Goal: Information Seeking & Learning: Learn about a topic

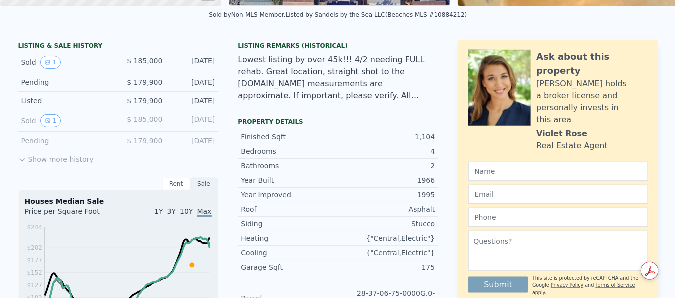
scroll to position [4, 0]
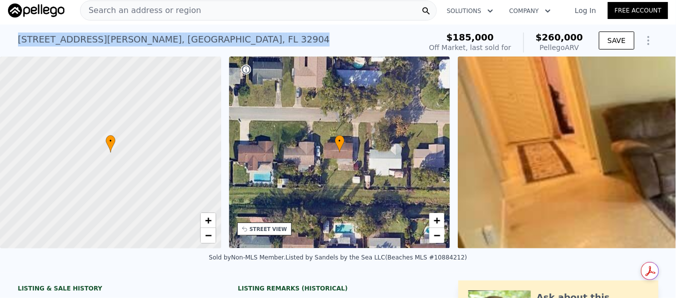
drag, startPoint x: 12, startPoint y: 40, endPoint x: 100, endPoint y: 39, distance: 88.1
click at [196, 39] on div "[STREET_ADDRESS][PERSON_NAME] Sold [DATE] for $185k (~ARV $260k ) $185,000 Off …" at bounding box center [338, 41] width 676 height 32
copy div "[STREET_ADDRESS][PERSON_NAME]"
click at [246, 40] on div "[STREET_ADDRESS][PERSON_NAME] Sold [DATE] for $185k (~ARV $260k )" at bounding box center [217, 43] width 399 height 28
click at [126, 5] on span "Search an address or region" at bounding box center [141, 11] width 121 height 12
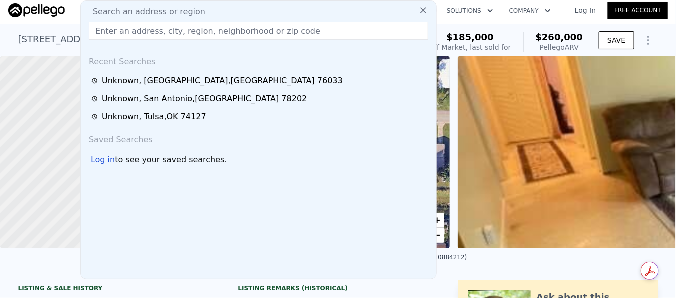
paste input "[STREET_ADDRESS]"
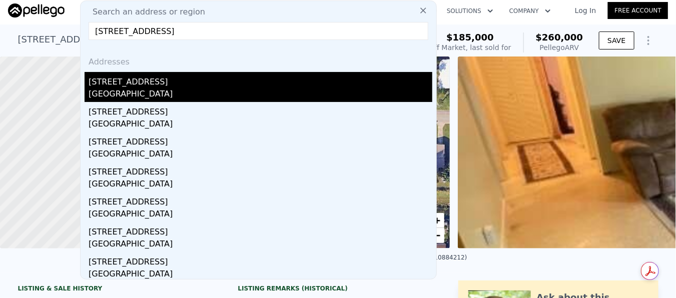
type input "[STREET_ADDRESS]"
click at [143, 87] on div "[STREET_ADDRESS]" at bounding box center [261, 80] width 344 height 16
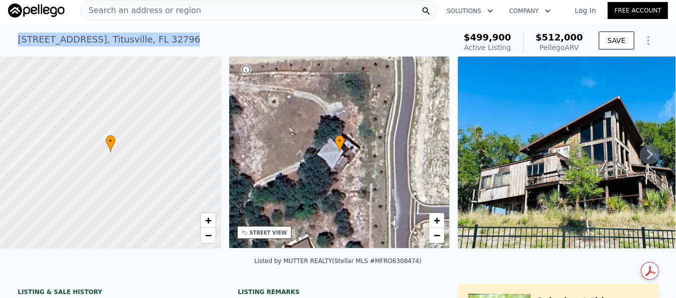
drag, startPoint x: 12, startPoint y: 42, endPoint x: 172, endPoint y: 40, distance: 160.2
click at [172, 40] on div "[STREET_ADDRESS] Active at $499,900 (~ARV $512k ) $499,900 Active Listing $512,…" at bounding box center [338, 41] width 676 height 32
copy div "[STREET_ADDRESS]"
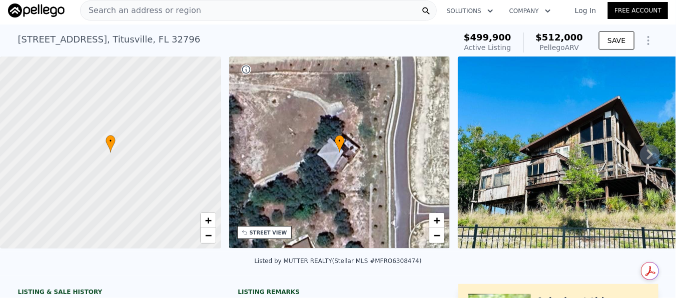
drag, startPoint x: 112, startPoint y: 8, endPoint x: 93, endPoint y: 8, distance: 19.0
drag, startPoint x: 93, startPoint y: 8, endPoint x: 322, endPoint y: 11, distance: 229.8
click at [322, 11] on div "Search an address or region" at bounding box center [258, 11] width 357 height 20
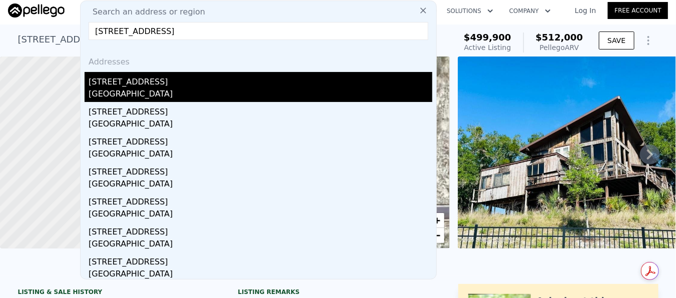
type input "[STREET_ADDRESS]"
click at [172, 89] on div "[GEOGRAPHIC_DATA]" at bounding box center [261, 95] width 344 height 14
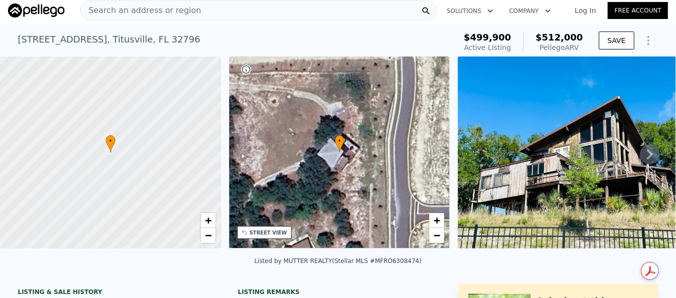
click at [198, 10] on div "Search an address or region" at bounding box center [258, 11] width 357 height 20
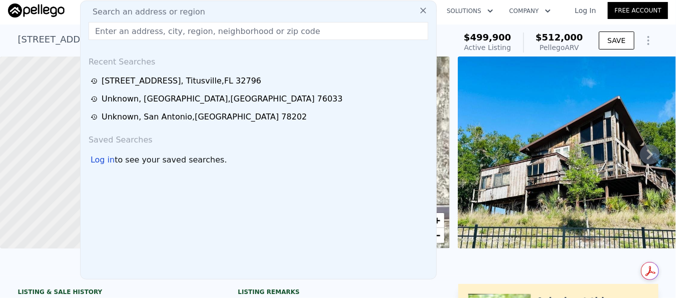
click at [194, 30] on input "text" at bounding box center [259, 31] width 340 height 18
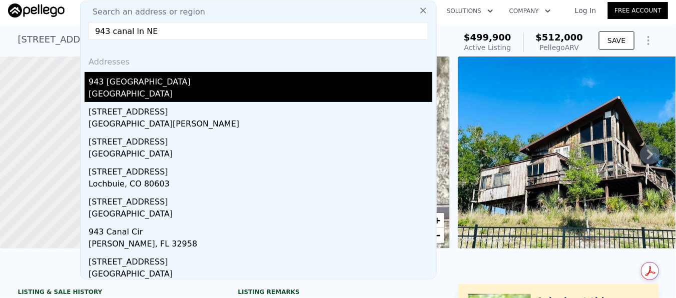
type input "943 canal ln NE"
click at [188, 87] on div "943 [GEOGRAPHIC_DATA]" at bounding box center [261, 80] width 344 height 16
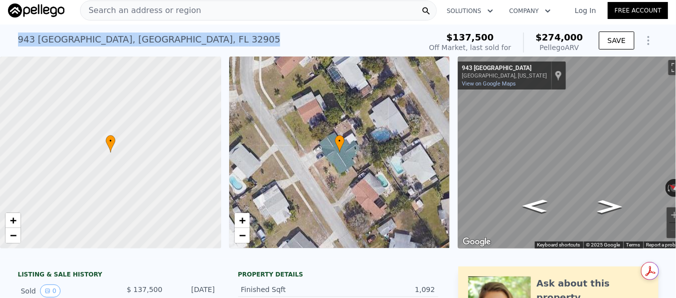
drag, startPoint x: 10, startPoint y: 40, endPoint x: 162, endPoint y: 40, distance: 151.7
click at [165, 40] on div "[STREET_ADDRESS] Sold [DATE] for $137,500 (~ARV $274k ) $137,500 Off Market, la…" at bounding box center [338, 41] width 676 height 32
copy div "[STREET_ADDRESS]"
click at [291, 38] on div "[STREET_ADDRESS] Sold [DATE] for $137,500 (~ARV $274k )" at bounding box center [217, 43] width 399 height 28
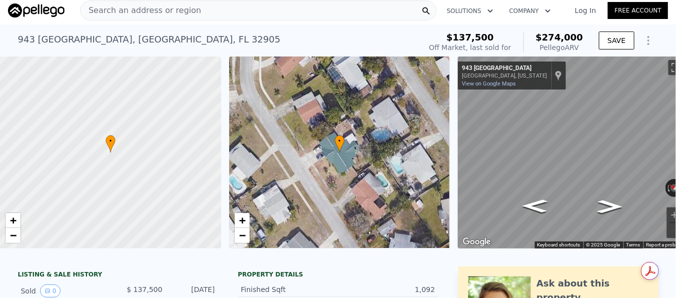
click at [131, 6] on span "Search an address or region" at bounding box center [141, 11] width 121 height 12
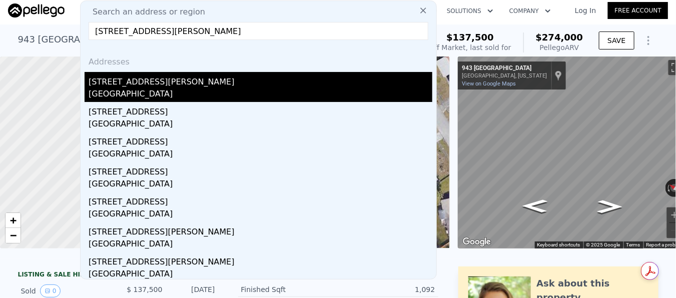
type input "[STREET_ADDRESS][PERSON_NAME]"
click at [154, 87] on div "[STREET_ADDRESS][PERSON_NAME]" at bounding box center [261, 80] width 344 height 16
